Goal: Navigation & Orientation: Go to known website

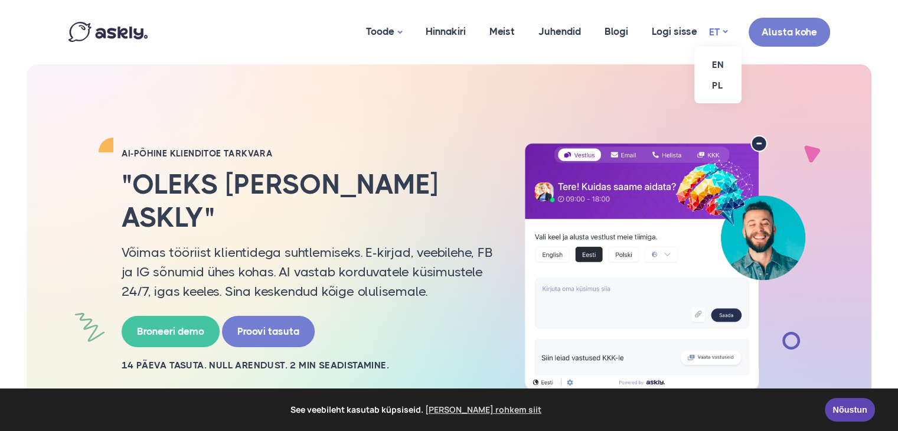
drag, startPoint x: 0, startPoint y: 0, endPoint x: 715, endPoint y: 34, distance: 715.5
click at [715, 34] on link "ET" at bounding box center [718, 32] width 18 height 17
click at [718, 67] on link "EN" at bounding box center [717, 64] width 47 height 21
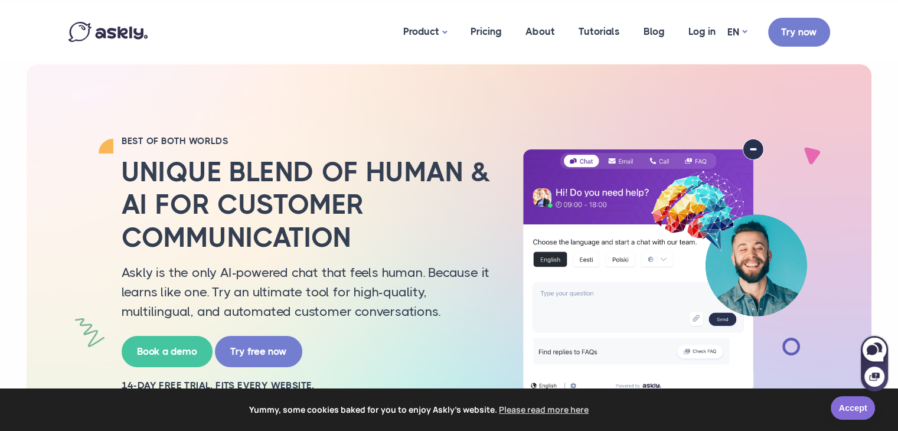
click at [854, 411] on link "Accept" at bounding box center [852, 408] width 44 height 24
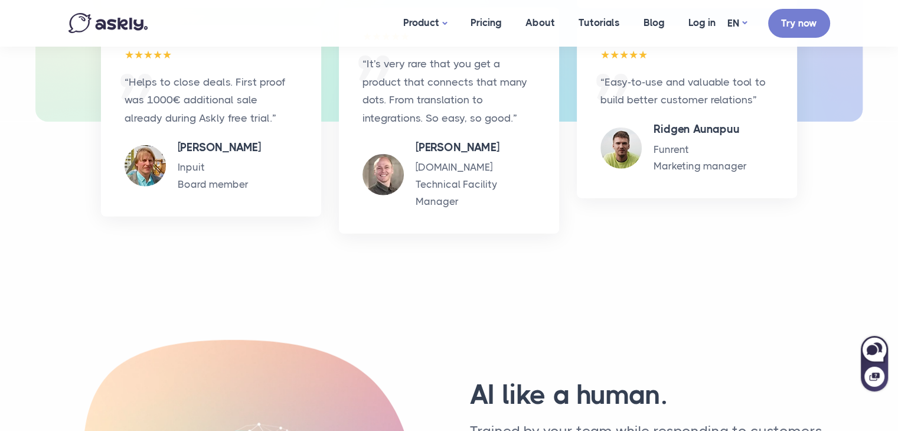
scroll to position [2811, 0]
